Goal: Find specific page/section: Find specific page/section

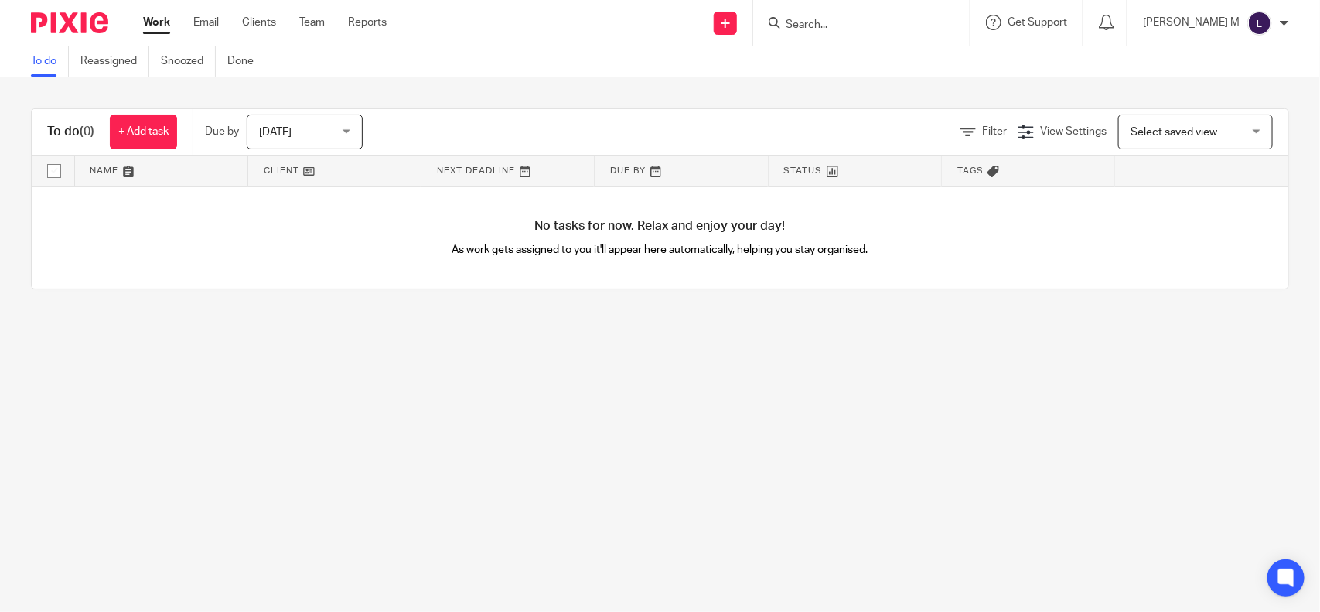
click at [830, 27] on input "Search" at bounding box center [853, 26] width 139 height 14
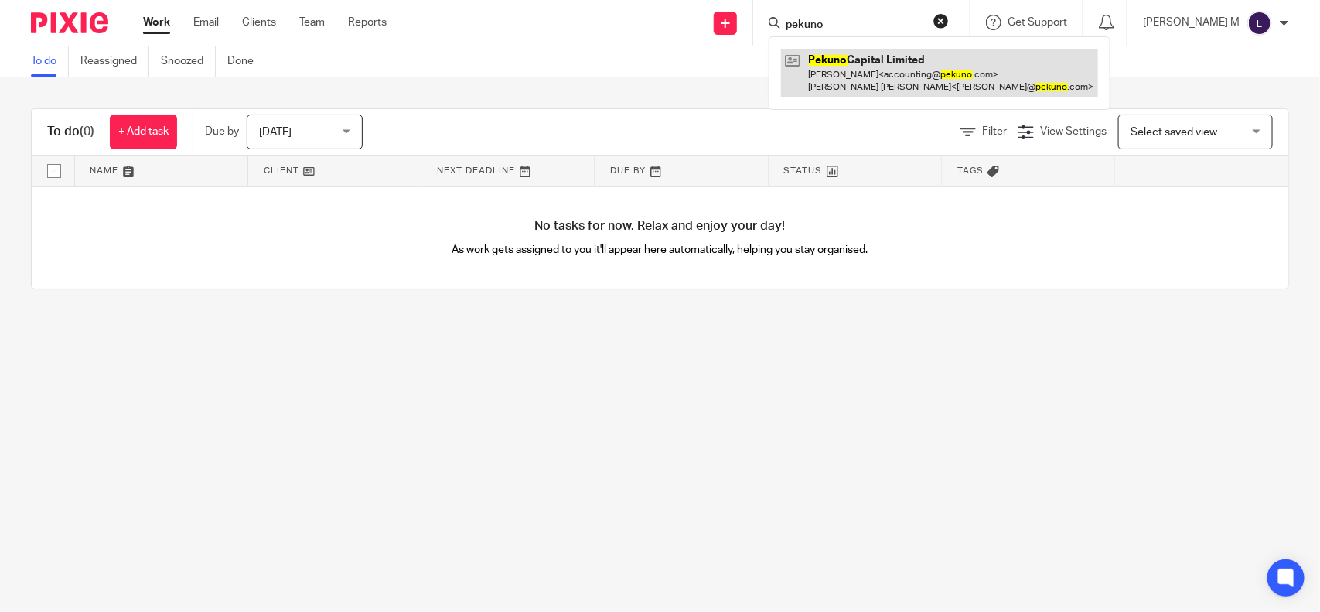
type input "pekuno"
click at [863, 60] on link at bounding box center [939, 73] width 317 height 48
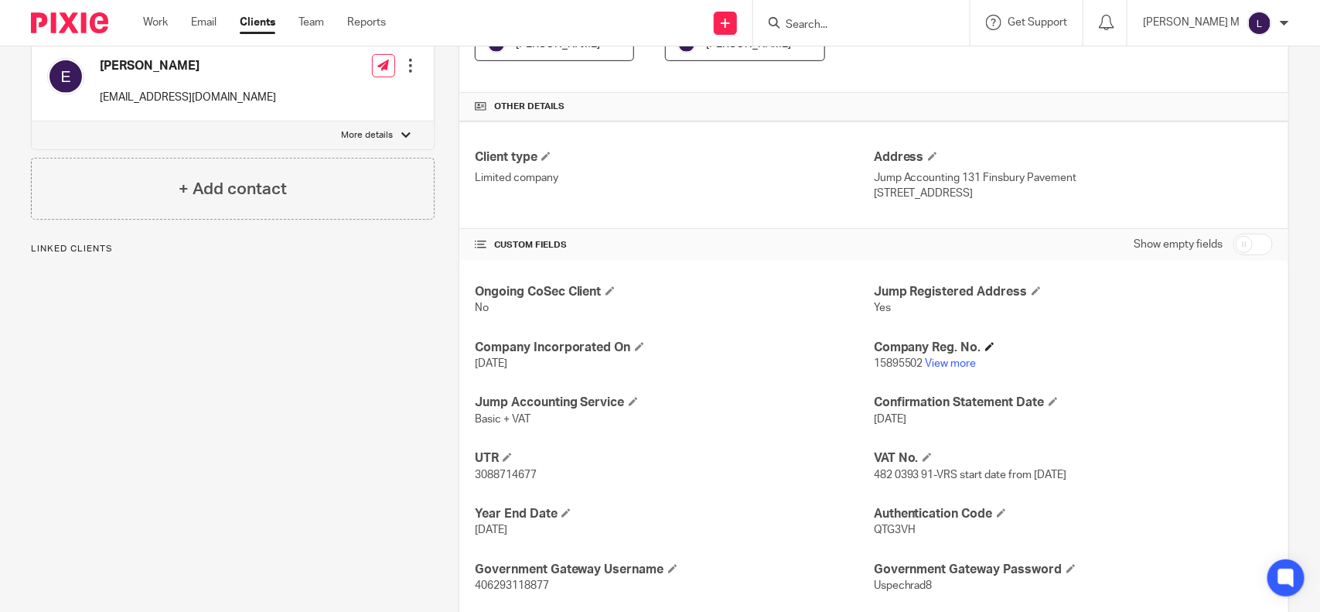
scroll to position [319, 0]
click at [958, 358] on link "View more" at bounding box center [951, 362] width 51 height 11
click at [841, 23] on input "Search" at bounding box center [853, 26] width 139 height 14
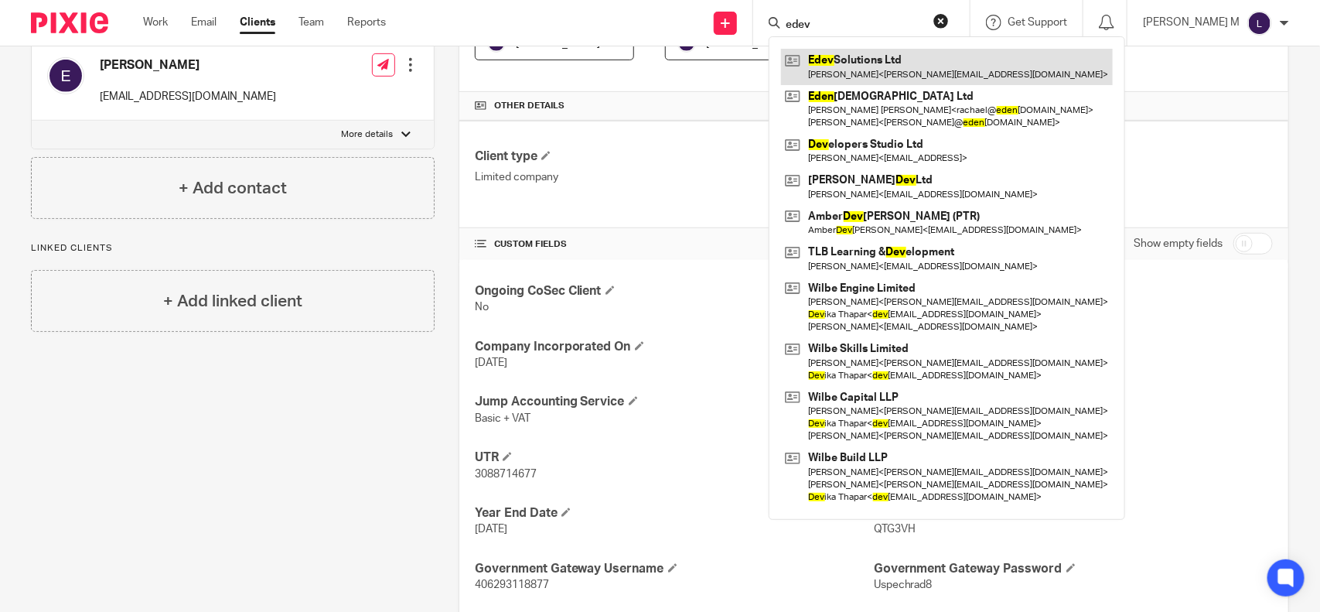
type input "edev"
click at [876, 56] on link at bounding box center [947, 67] width 332 height 36
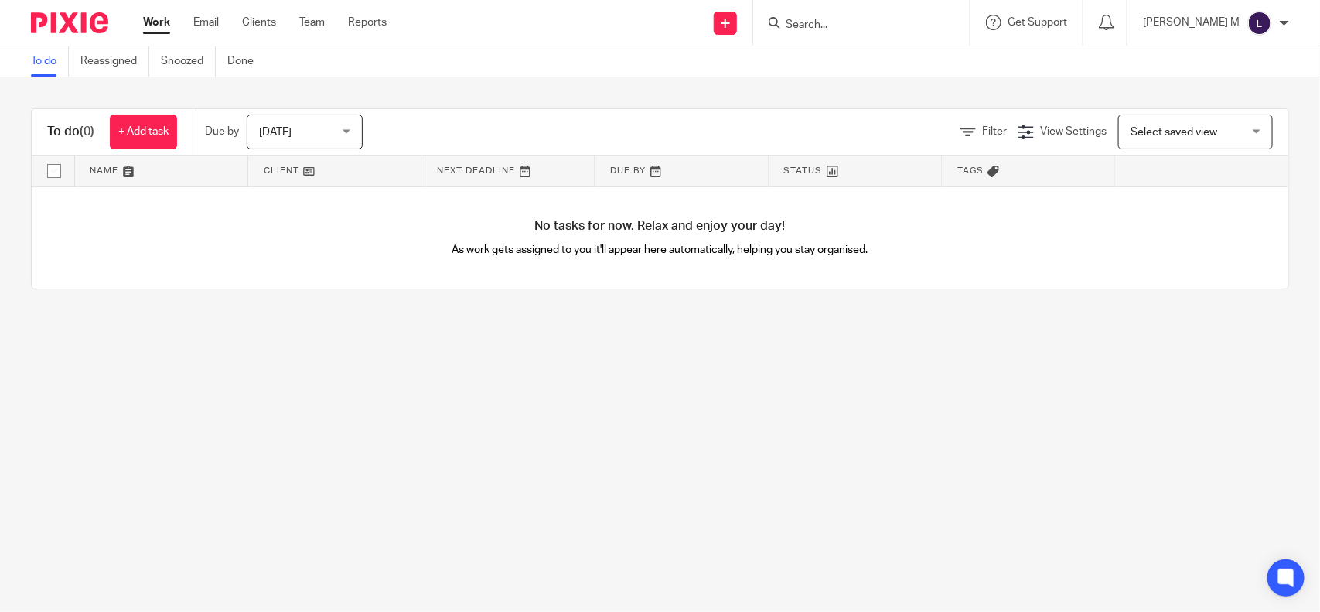
drag, startPoint x: 0, startPoint y: 0, endPoint x: 835, endPoint y: 25, distance: 835.8
click at [835, 25] on input "Search" at bounding box center [853, 26] width 139 height 14
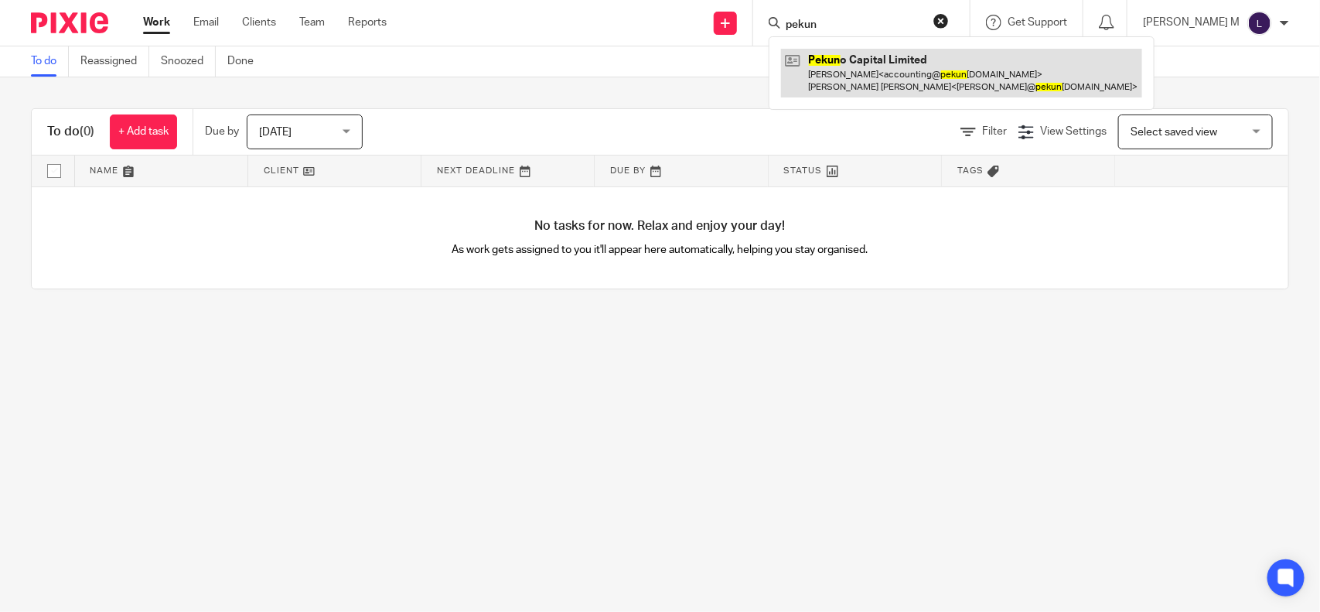
type input "pekun"
click at [865, 64] on link at bounding box center [961, 73] width 361 height 48
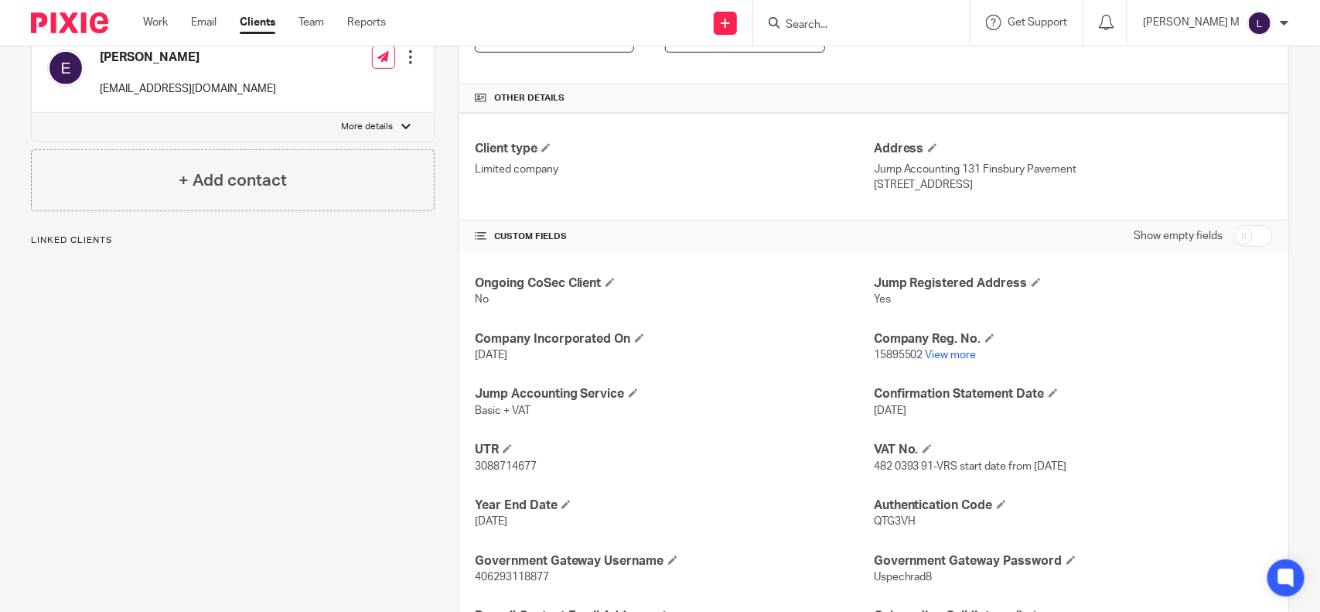
scroll to position [327, 0]
click at [940, 354] on link "View more" at bounding box center [951, 354] width 51 height 11
